Goal: Task Accomplishment & Management: Manage account settings

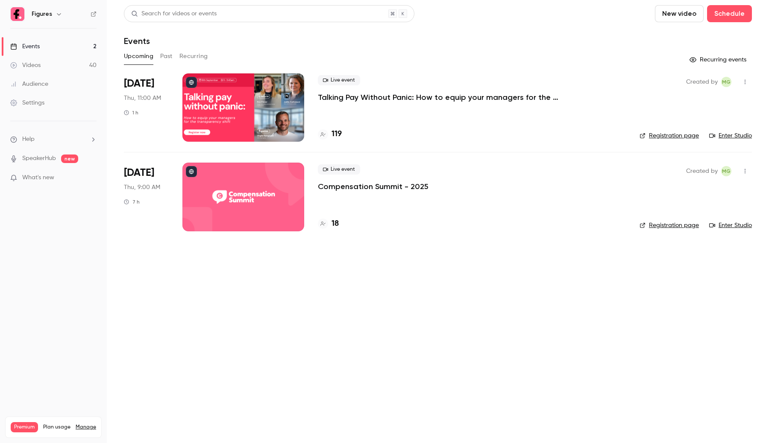
click at [272, 195] on div at bounding box center [243, 197] width 122 height 68
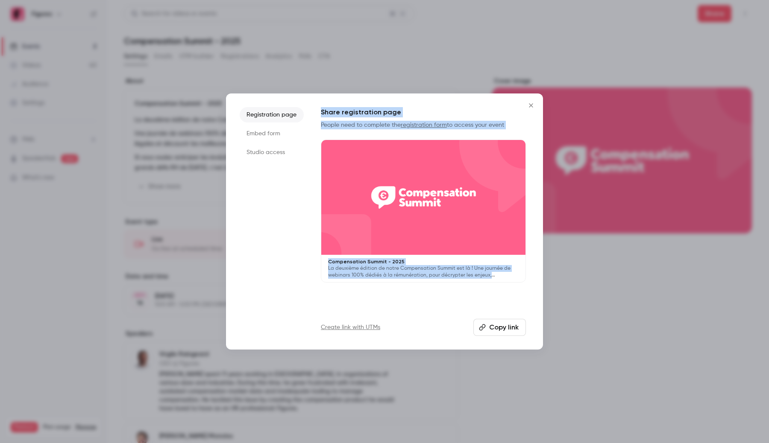
drag, startPoint x: 409, startPoint y: 301, endPoint x: 316, endPoint y: 103, distance: 218.9
click at [316, 103] on div "Registration page Embed form Studio access Share registration page People need …" at bounding box center [384, 222] width 317 height 256
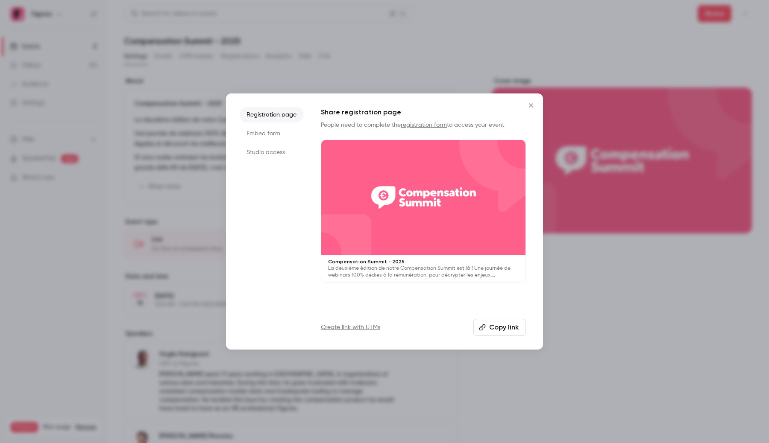
click at [260, 140] on li "Embed form" at bounding box center [272, 133] width 64 height 15
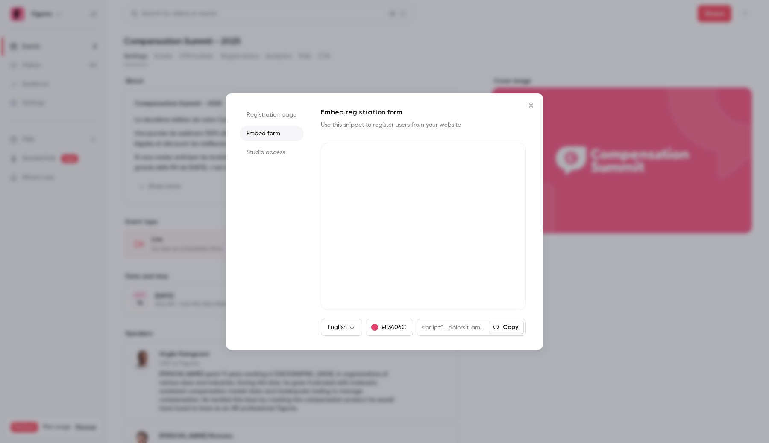
click at [260, 152] on li "Studio access" at bounding box center [272, 152] width 64 height 15
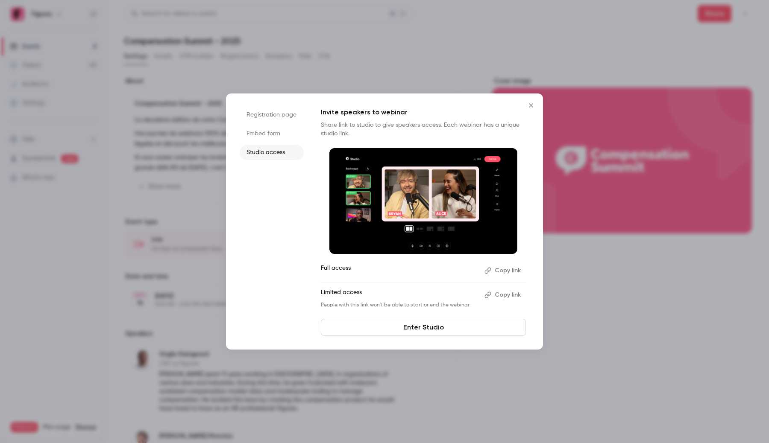
click at [261, 137] on li "Embed form" at bounding box center [272, 133] width 64 height 15
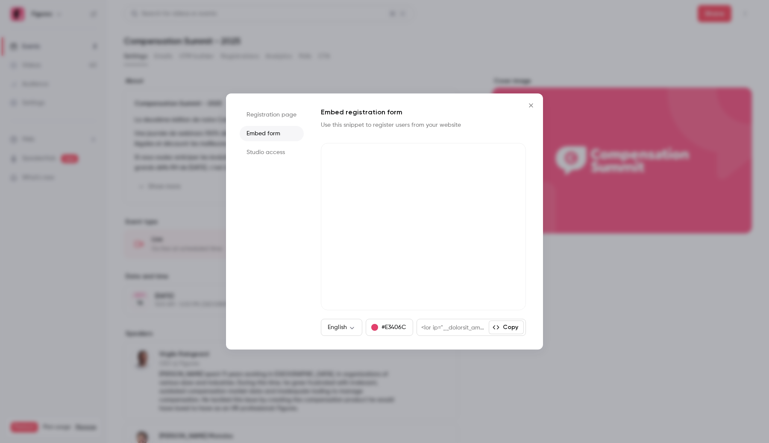
click at [273, 119] on li "Registration page" at bounding box center [272, 114] width 64 height 15
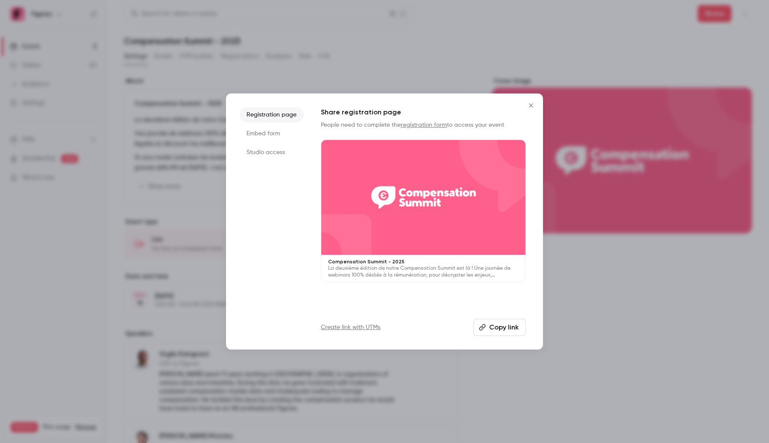
click at [272, 157] on li "Studio access" at bounding box center [272, 152] width 64 height 15
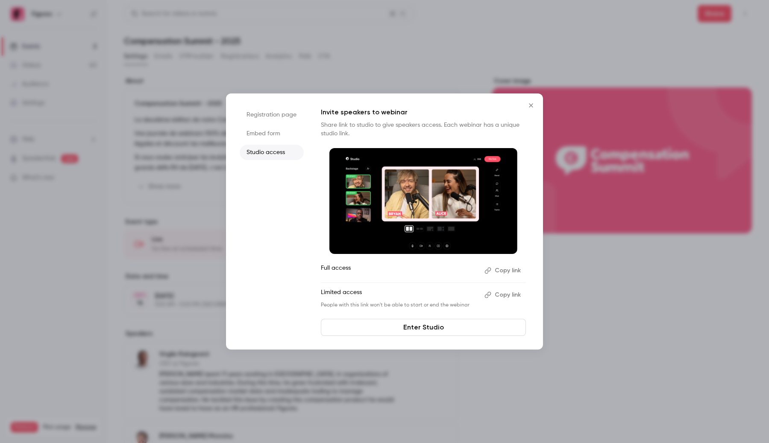
click at [272, 133] on li "Embed form" at bounding box center [272, 133] width 64 height 15
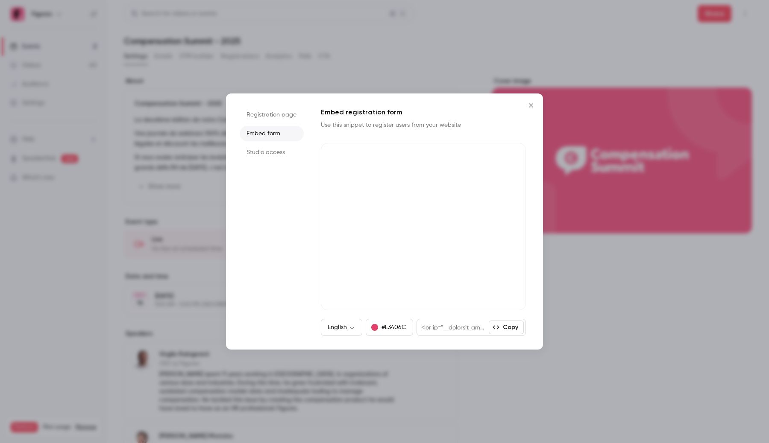
click at [273, 119] on li "Registration page" at bounding box center [272, 114] width 64 height 15
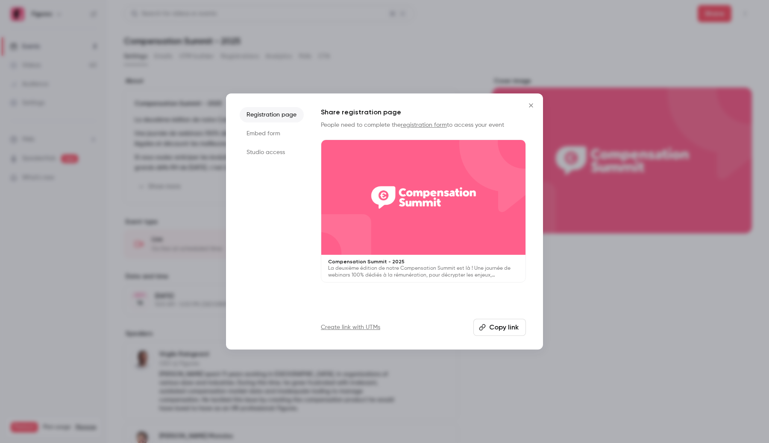
click at [207, 234] on div at bounding box center [384, 221] width 769 height 443
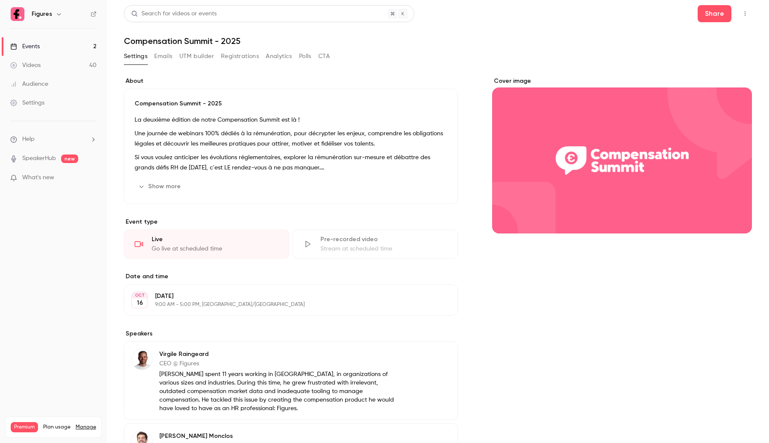
click at [222, 123] on p "La deuxième édition de notre Compensation Summit est là !" at bounding box center [291, 120] width 313 height 10
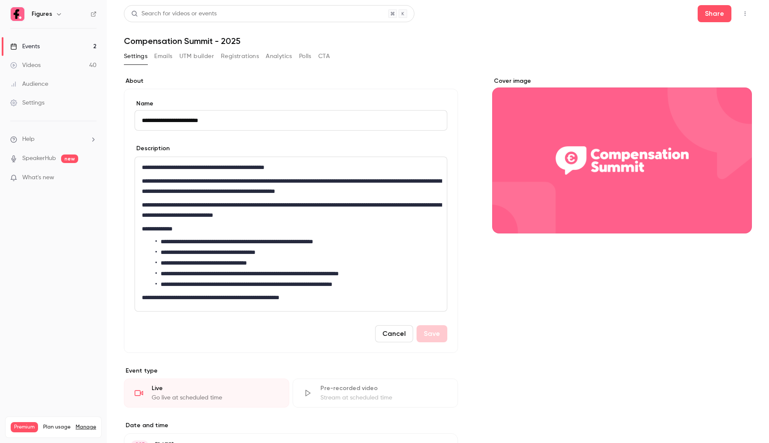
click at [392, 336] on button "Cancel" at bounding box center [394, 333] width 38 height 17
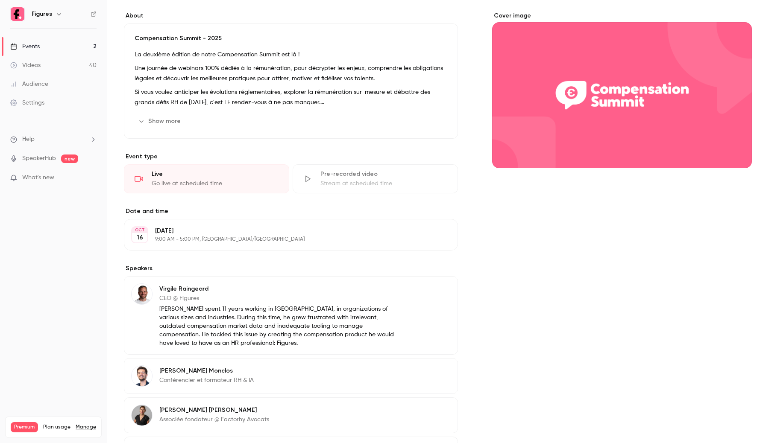
scroll to position [136, 0]
